Goal: Task Accomplishment & Management: Manage account settings

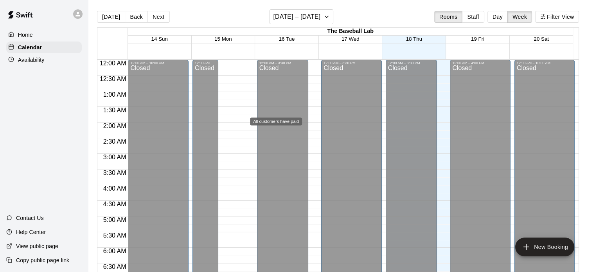
scroll to position [463, 0]
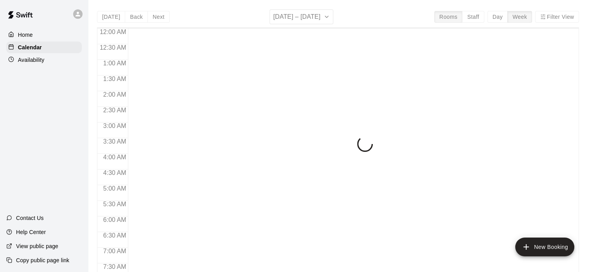
scroll to position [425, 0]
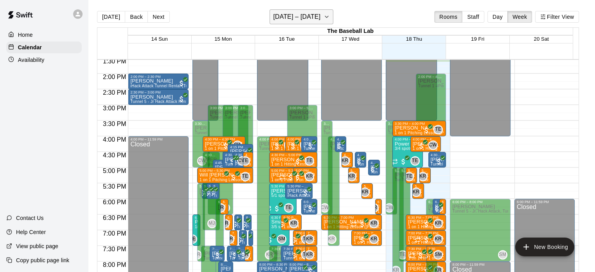
click at [280, 20] on h6 "[DATE] – [DATE]" at bounding box center [296, 16] width 47 height 11
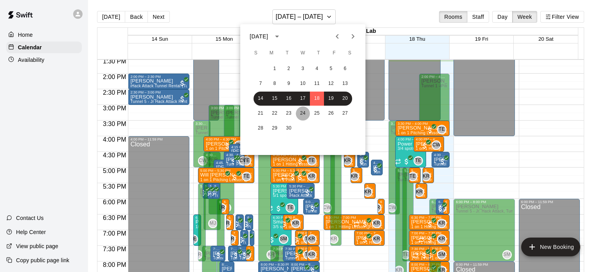
click at [296, 114] on button "24" at bounding box center [303, 113] width 14 height 14
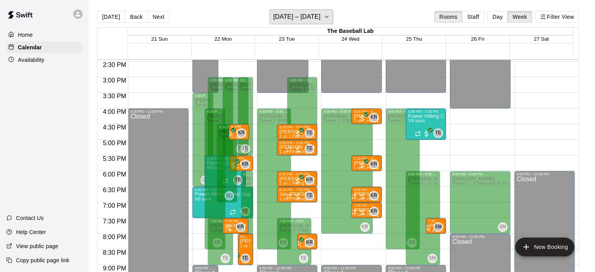
scroll to position [453, 0]
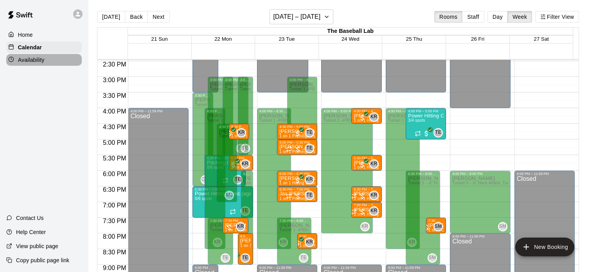
click at [35, 61] on p "Availability" at bounding box center [31, 60] width 27 height 8
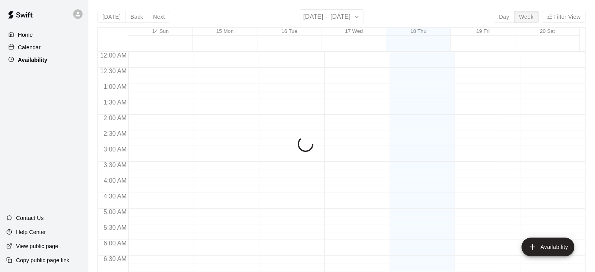
scroll to position [426, 0]
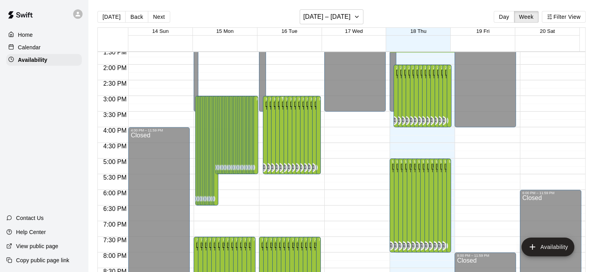
click at [282, 141] on div "[PERSON_NAME] Tunnel 1 -iPitch , Tunnel 2 - mounds and MOCAP, Tunnel 3 - Hack A…" at bounding box center [283, 237] width 2 height 272
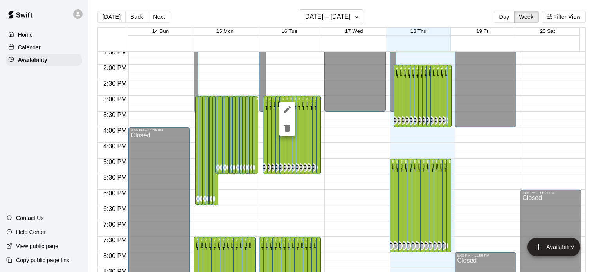
click at [287, 210] on div at bounding box center [300, 136] width 601 height 272
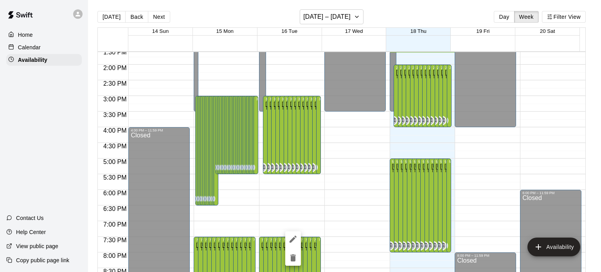
click at [292, 214] on div at bounding box center [300, 136] width 601 height 272
